Goal: Navigation & Orientation: Find specific page/section

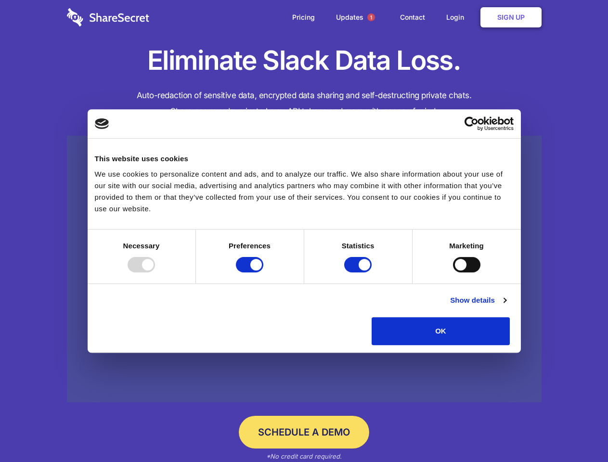
click at [155, 273] on div at bounding box center [141, 264] width 27 height 15
click at [263, 273] on input "Preferences" at bounding box center [249, 264] width 27 height 15
checkbox input "false"
click at [359, 273] on input "Statistics" at bounding box center [357, 264] width 27 height 15
checkbox input "false"
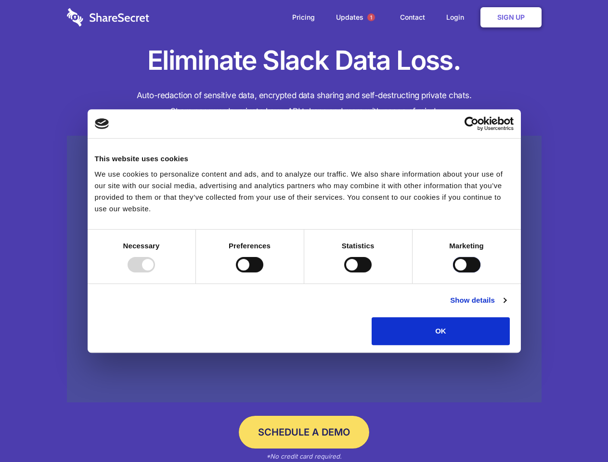
click at [453, 273] on input "Marketing" at bounding box center [466, 264] width 27 height 15
checkbox input "true"
click at [506, 306] on link "Show details" at bounding box center [478, 301] width 56 height 12
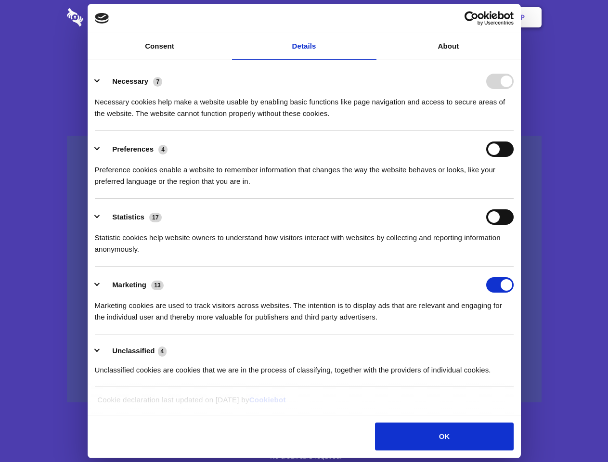
click at [514, 131] on li "Necessary 7 Necessary cookies help make a website usable by enabling basic func…" at bounding box center [304, 97] width 419 height 68
click at [371, 17] on span "1" at bounding box center [372, 17] width 8 height 8
